Goal: Find specific page/section: Find specific page/section

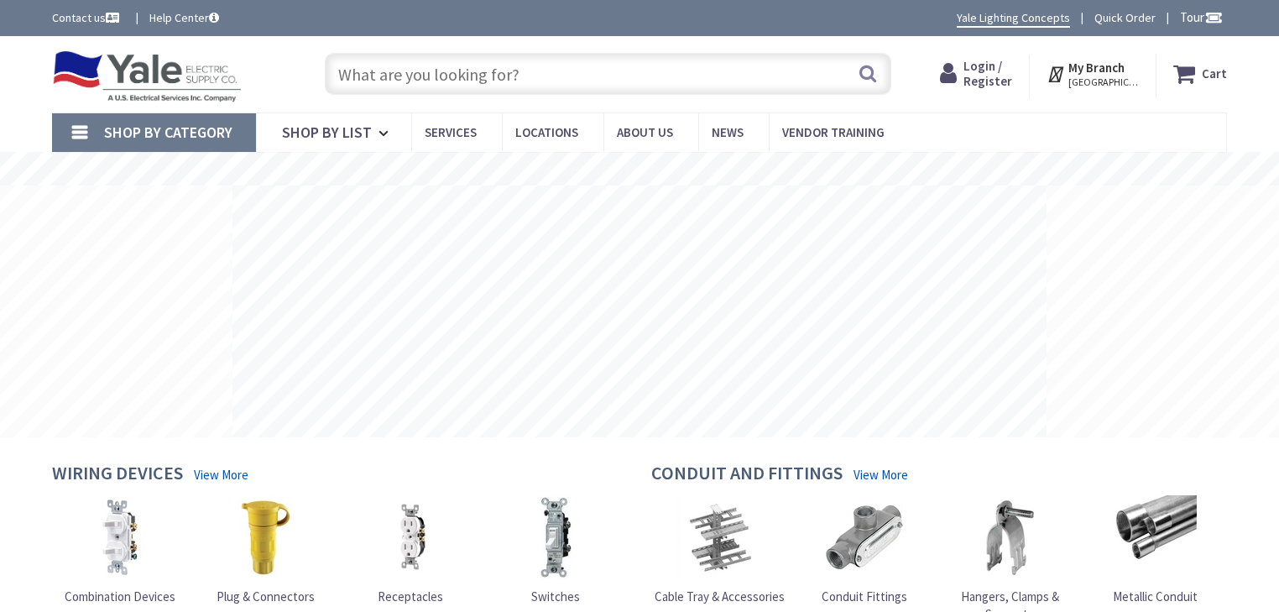
click at [431, 68] on input "text" at bounding box center [608, 74] width 566 height 42
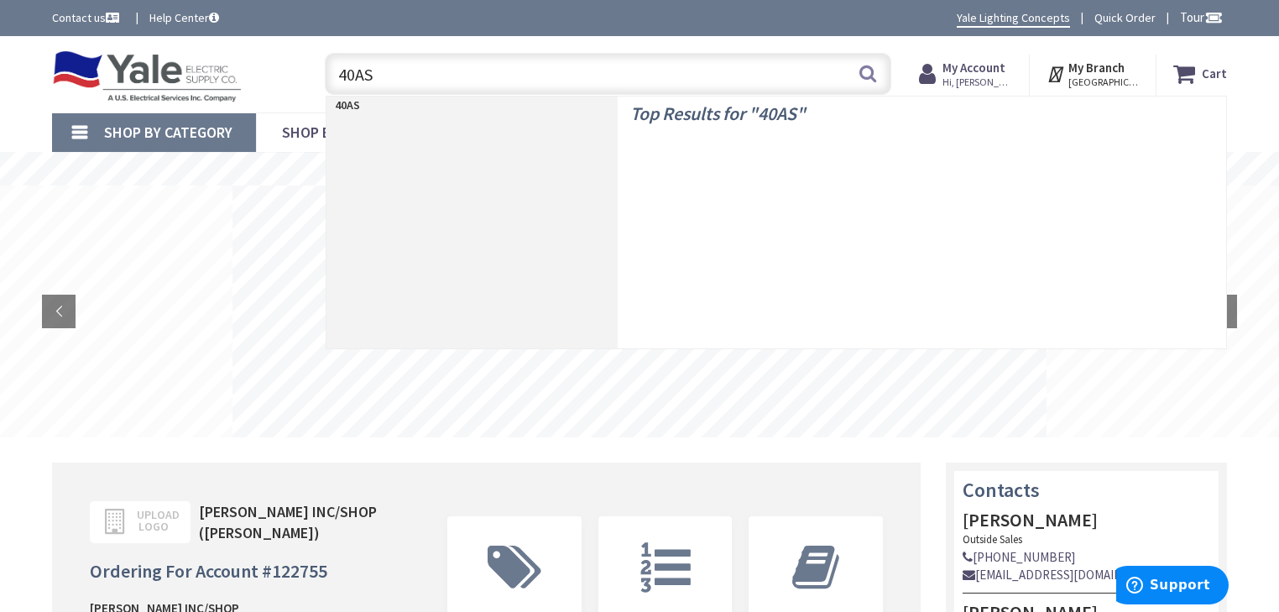
type input "40AST"
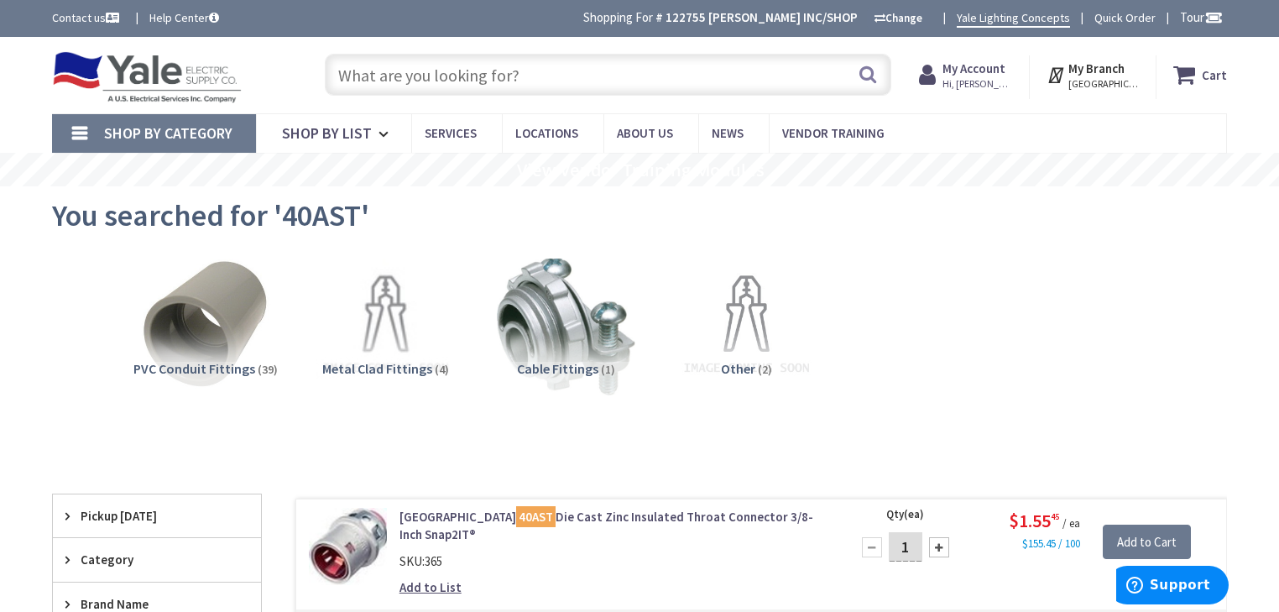
click at [529, 83] on input "text" at bounding box center [608, 75] width 566 height 42
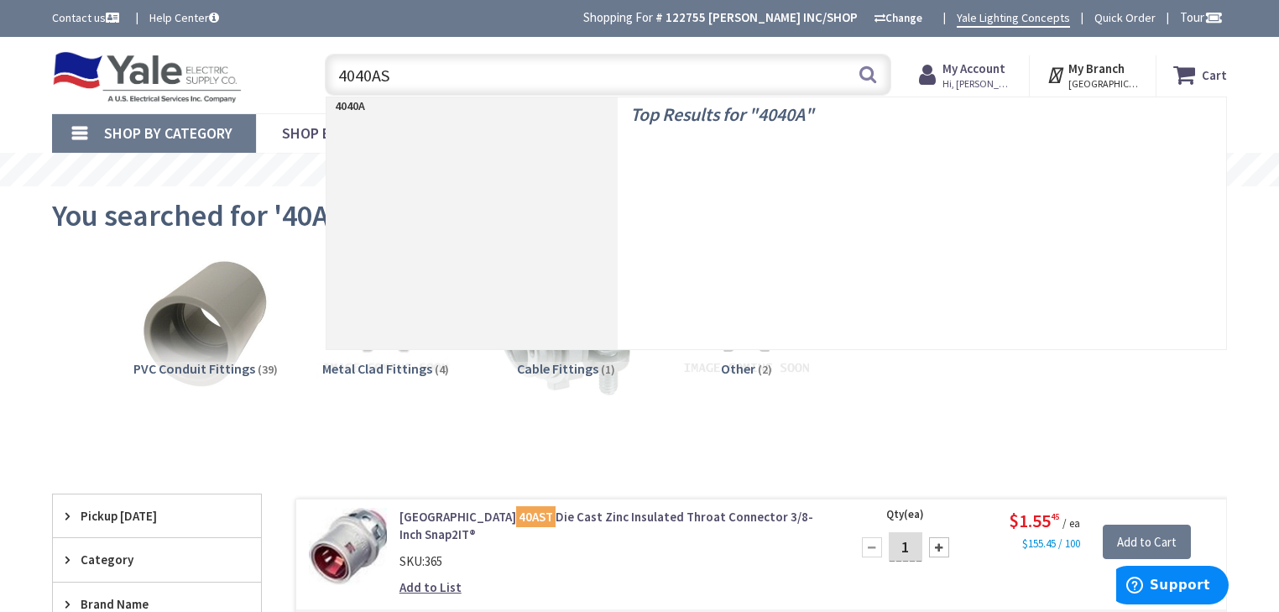
type input "4040AST"
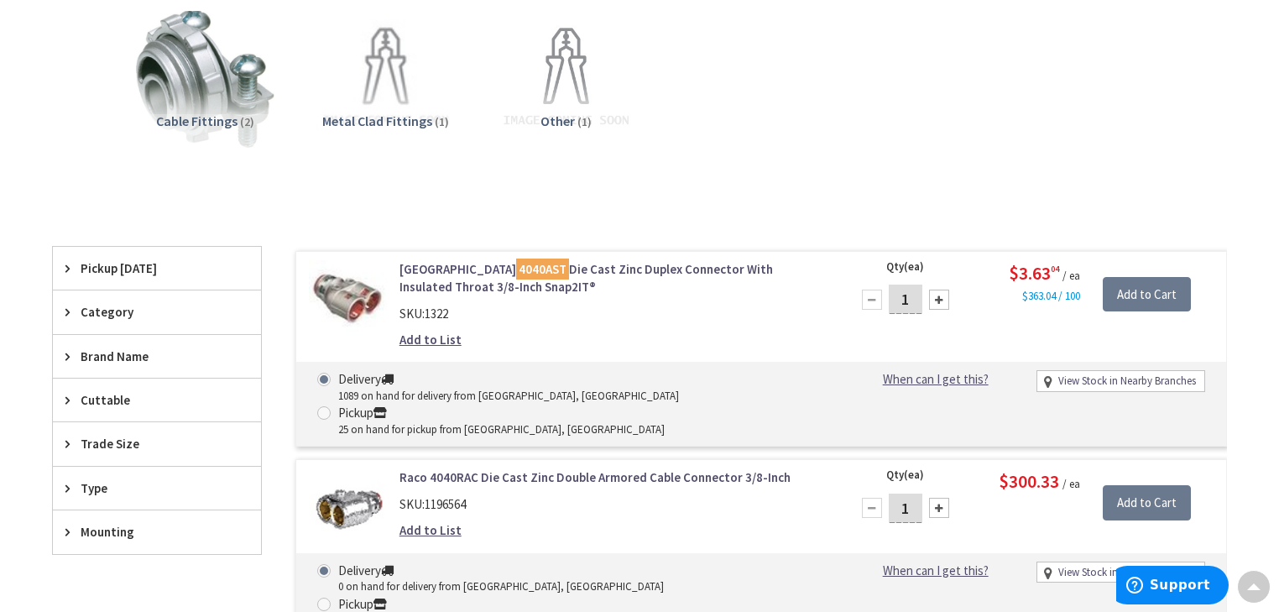
scroll to position [268, 0]
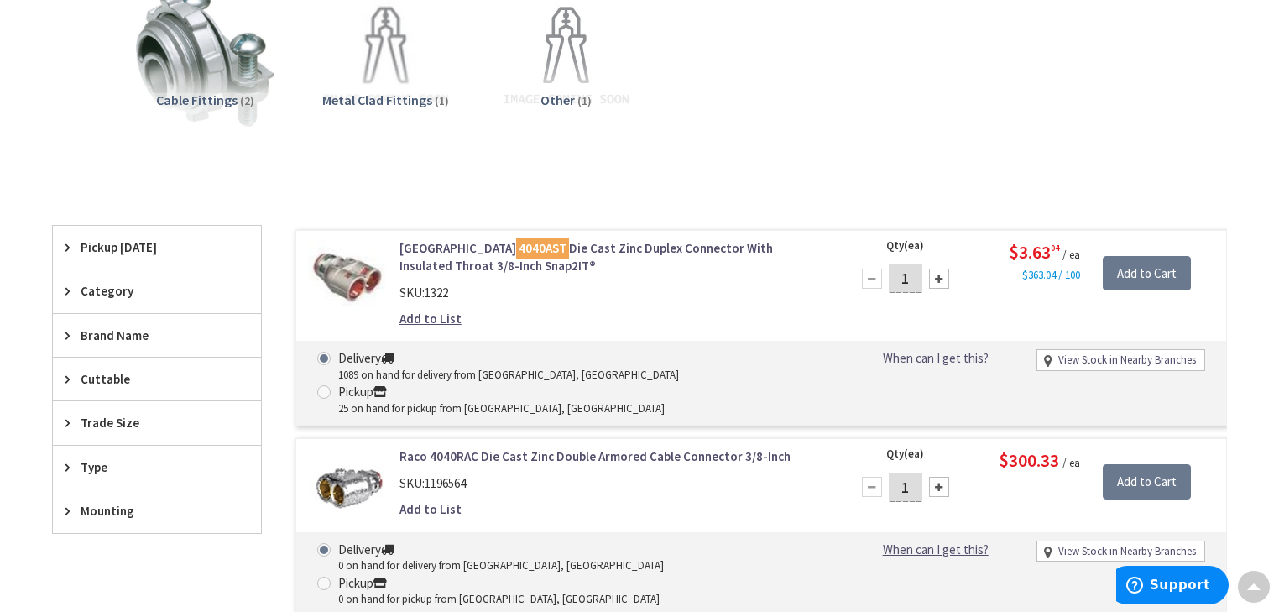
click at [1063, 144] on div "Cable Fittings (2) Metal Clad Fittings (1) Other (1)" at bounding box center [639, 71] width 1116 height 180
